Goal: Information Seeking & Learning: Learn about a topic

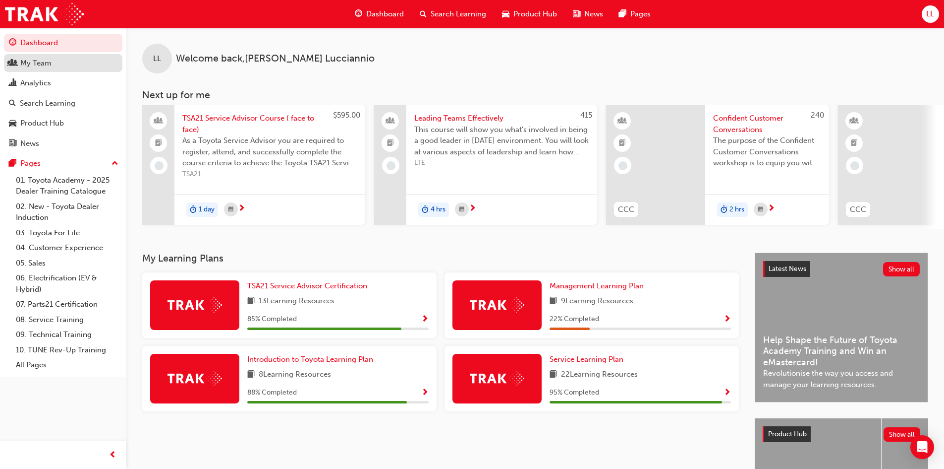
click at [73, 67] on div "My Team" at bounding box center [63, 63] width 109 height 12
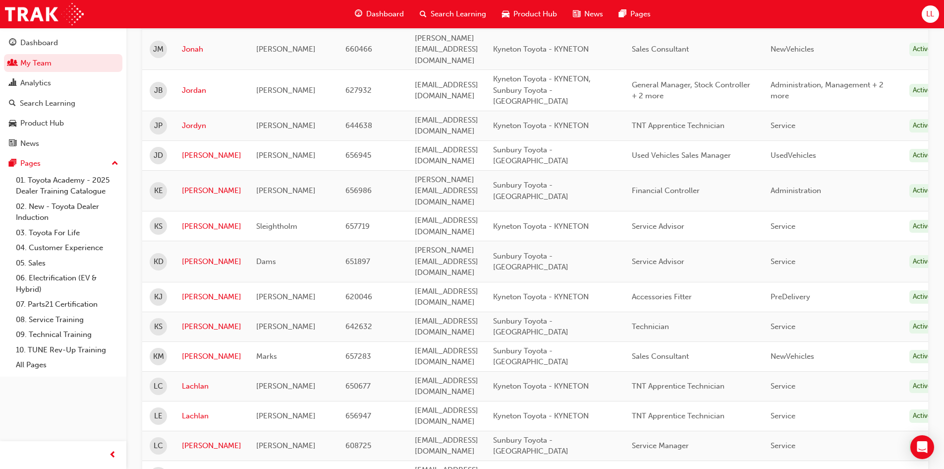
scroll to position [793, 0]
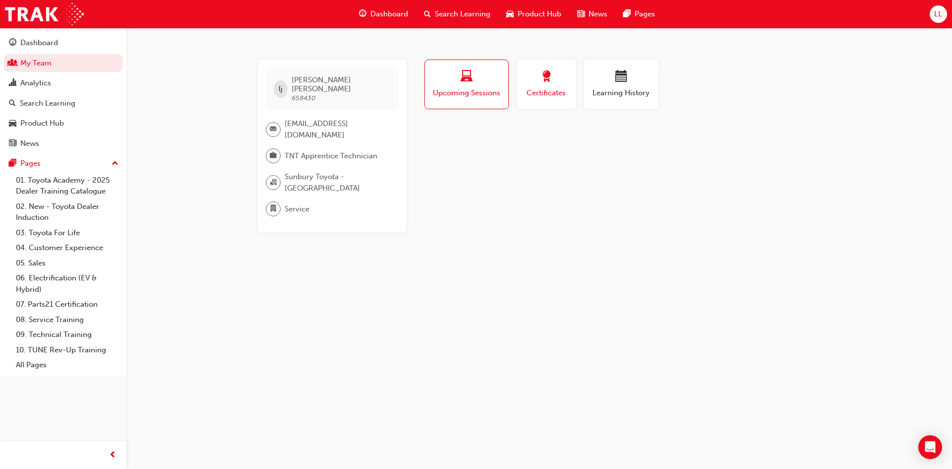
click at [556, 91] on span "Certificates" at bounding box center [546, 92] width 45 height 11
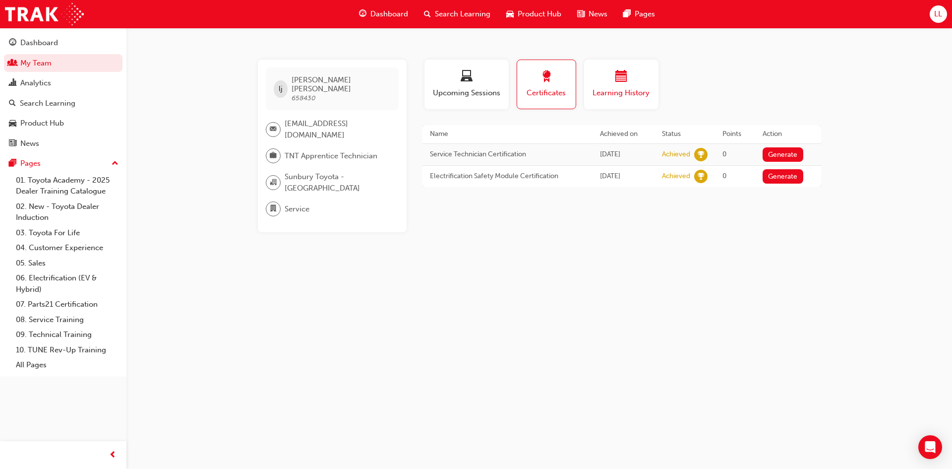
click at [626, 84] on span "calendar-icon" at bounding box center [621, 76] width 12 height 13
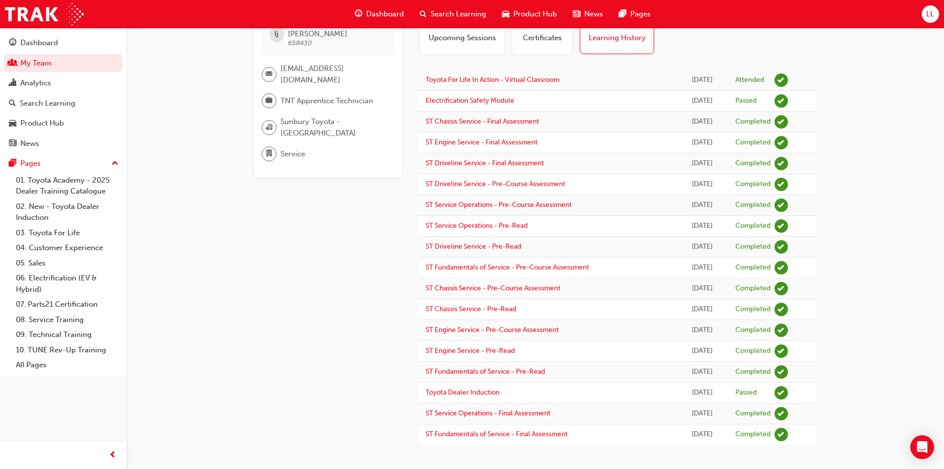
scroll to position [56, 0]
click at [58, 101] on div "Search Learning" at bounding box center [48, 103] width 56 height 11
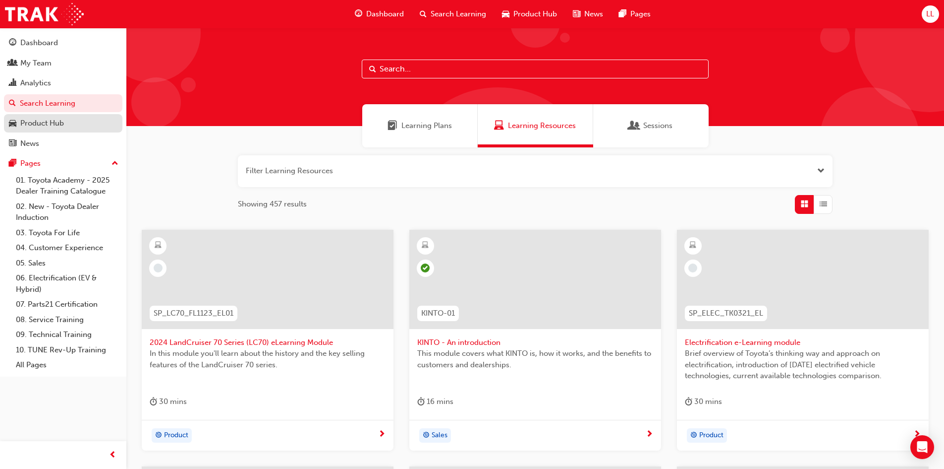
click at [65, 120] on div "Product Hub" at bounding box center [63, 123] width 109 height 12
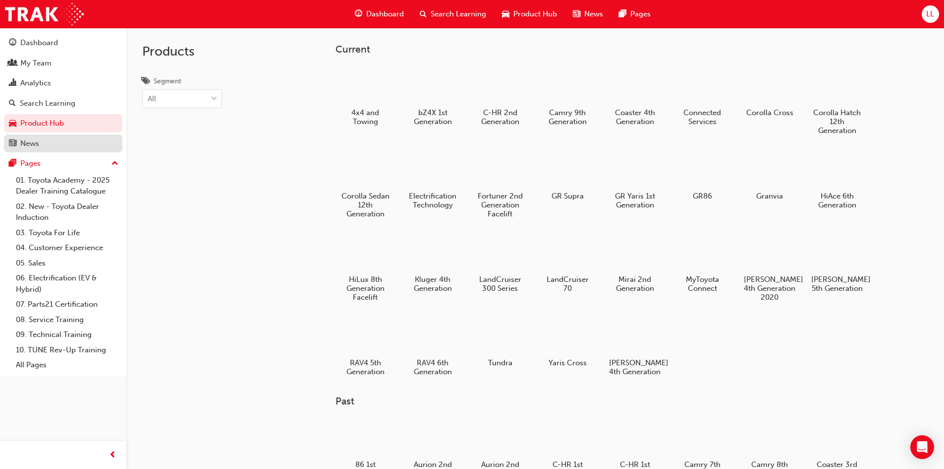
click at [64, 139] on div "News" at bounding box center [63, 143] width 109 height 12
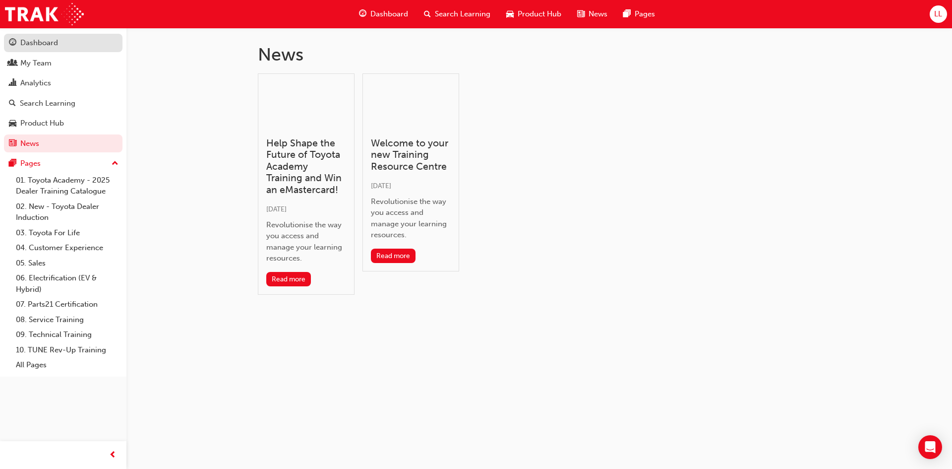
click at [56, 40] on div "Dashboard" at bounding box center [39, 42] width 38 height 11
